Goal: Navigation & Orientation: Find specific page/section

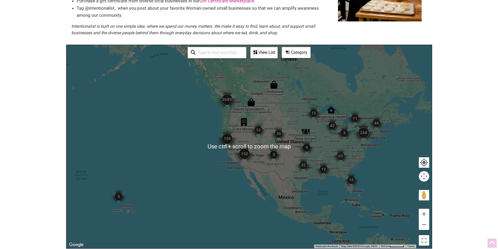
scroll to position [105, 0]
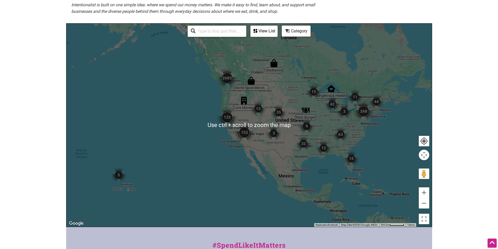
click at [229, 92] on div at bounding box center [248, 125] width 365 height 203
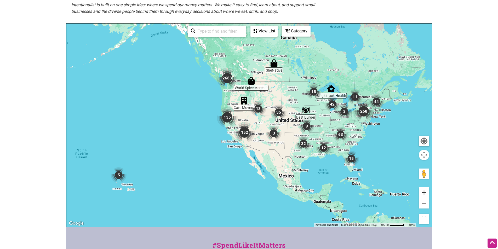
click at [425, 191] on button "Zoom in" at bounding box center [424, 192] width 10 height 10
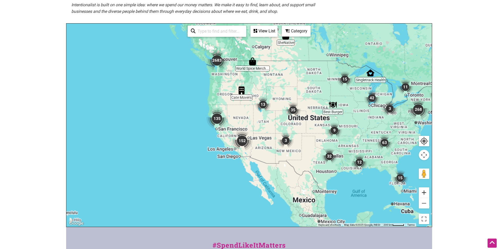
click at [425, 191] on button "Zoom in" at bounding box center [424, 192] width 10 height 10
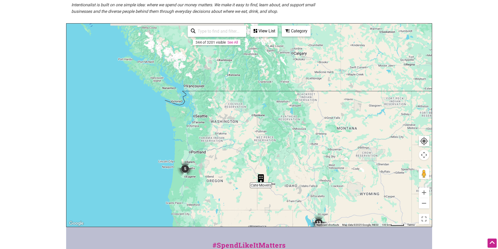
drag, startPoint x: 222, startPoint y: 100, endPoint x: 250, endPoint y: 214, distance: 117.5
click at [250, 214] on div at bounding box center [248, 125] width 365 height 203
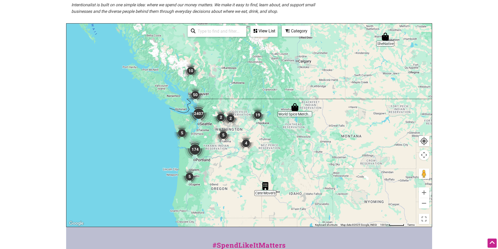
drag, startPoint x: 202, startPoint y: 123, endPoint x: 210, endPoint y: 134, distance: 13.4
click at [210, 134] on div at bounding box center [248, 125] width 365 height 203
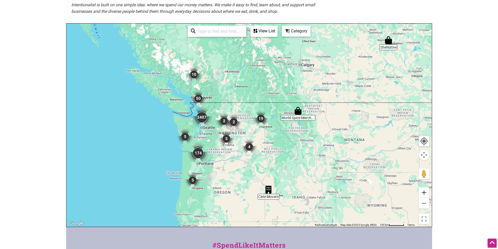
click at [424, 192] on button "Zoom in" at bounding box center [424, 192] width 10 height 10
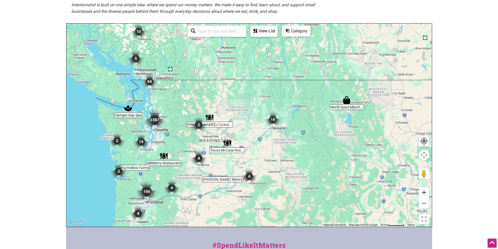
click at [423, 192] on button "Zoom in" at bounding box center [424, 192] width 10 height 10
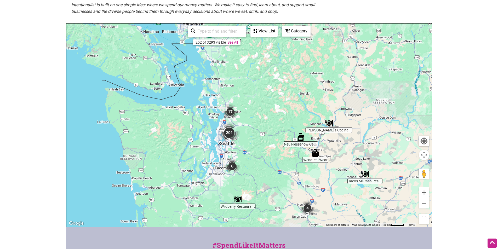
drag, startPoint x: 100, startPoint y: 158, endPoint x: 267, endPoint y: 169, distance: 167.4
click at [267, 169] on div at bounding box center [248, 125] width 365 height 203
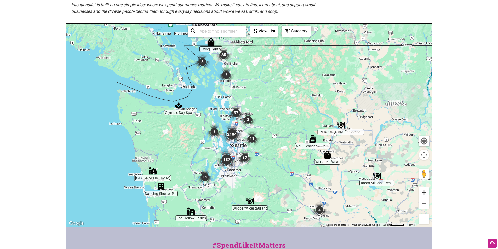
click at [425, 192] on button "Zoom in" at bounding box center [424, 192] width 10 height 10
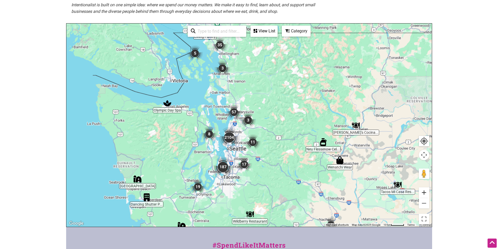
click at [425, 192] on button "Zoom in" at bounding box center [424, 192] width 10 height 10
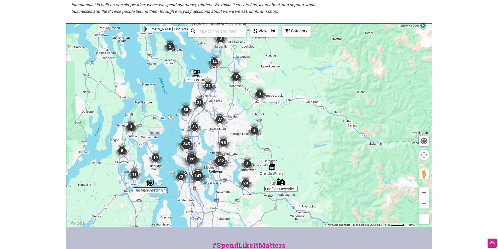
drag, startPoint x: 273, startPoint y: 191, endPoint x: 299, endPoint y: 146, distance: 52.3
click at [299, 146] on div at bounding box center [248, 125] width 365 height 203
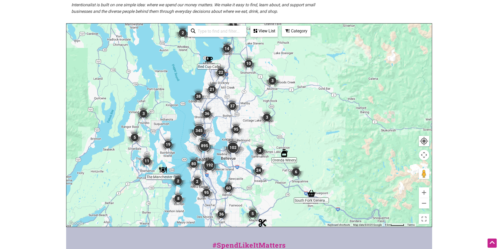
click at [204, 144] on img "895" at bounding box center [204, 145] width 21 height 21
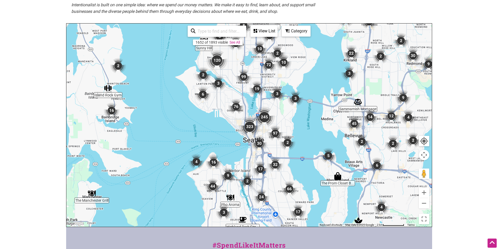
click at [264, 118] on img "245" at bounding box center [264, 117] width 21 height 21
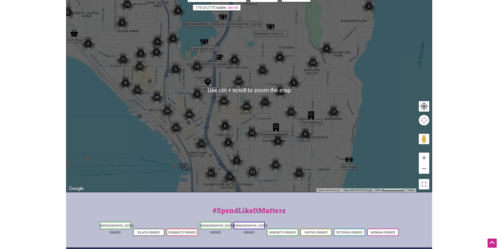
scroll to position [131, 0]
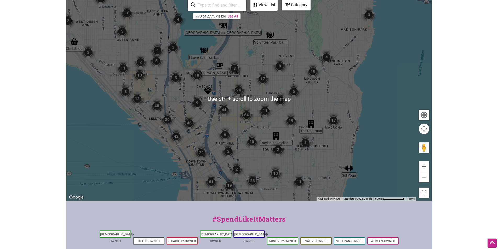
click at [425, 176] on button "Zoom out" at bounding box center [424, 177] width 10 height 10
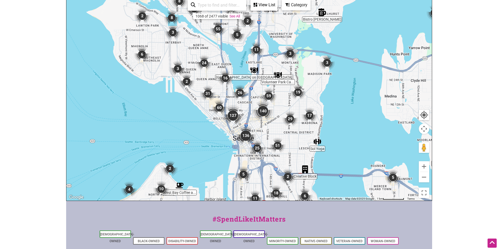
drag, startPoint x: 300, startPoint y: 90, endPoint x: 318, endPoint y: 101, distance: 21.3
click at [318, 101] on div "To navigate, press the arrow keys." at bounding box center [248, 98] width 365 height 203
click at [268, 7] on div "View List" at bounding box center [264, 5] width 26 height 10
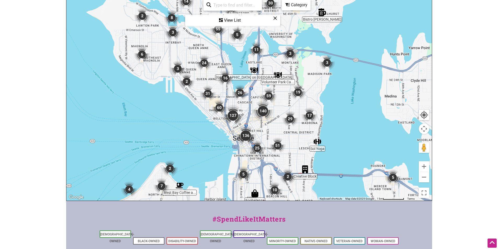
click at [232, 20] on div "View List" at bounding box center [233, 20] width 94 height 10
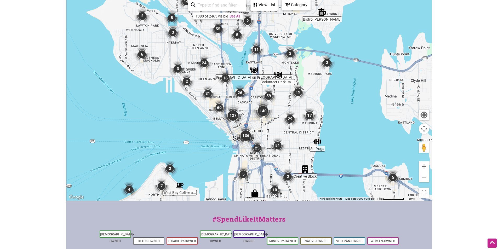
click at [266, 8] on div "View List" at bounding box center [264, 5] width 26 height 10
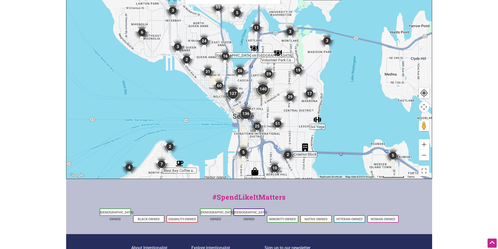
scroll to position [78, 0]
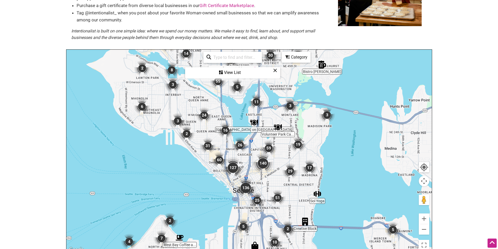
click at [275, 70] on icon at bounding box center [275, 70] width 4 height 0
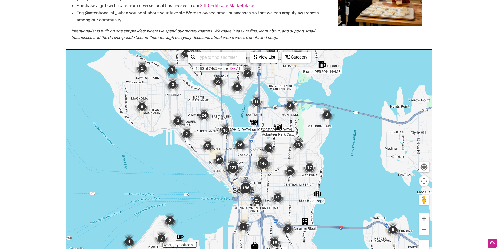
click at [262, 57] on div "View List" at bounding box center [264, 57] width 26 height 10
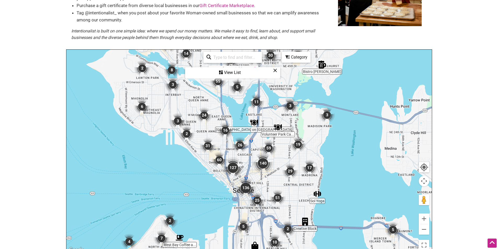
click at [231, 71] on div "View List" at bounding box center [233, 73] width 94 height 10
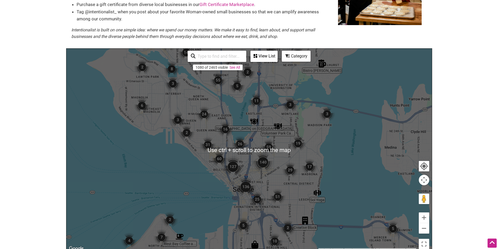
scroll to position [105, 0]
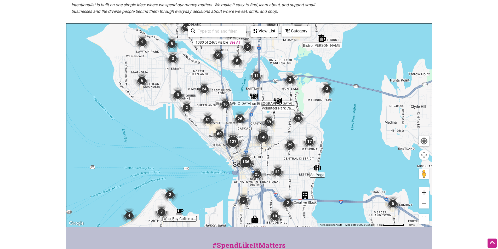
click at [425, 194] on button "Zoom in" at bounding box center [424, 192] width 10 height 10
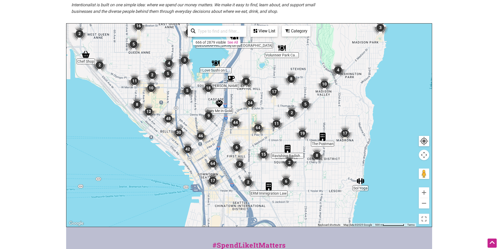
drag, startPoint x: 307, startPoint y: 148, endPoint x: 281, endPoint y: 112, distance: 45.1
click at [281, 112] on div "To navigate, press the arrow keys." at bounding box center [248, 125] width 365 height 203
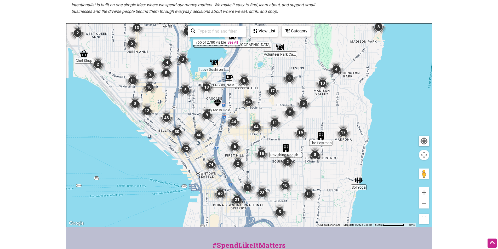
click at [262, 35] on div "View List" at bounding box center [264, 31] width 26 height 10
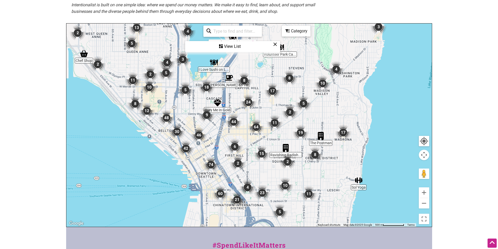
click at [231, 48] on div "View List" at bounding box center [233, 47] width 94 height 10
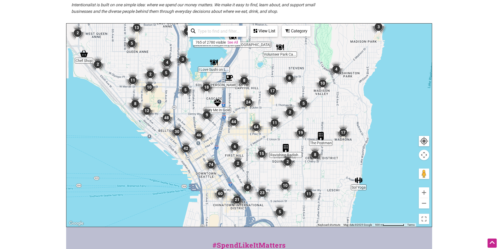
click at [231, 48] on div "To navigate, press the arrow keys." at bounding box center [248, 125] width 365 height 203
